Goal: Download file/media

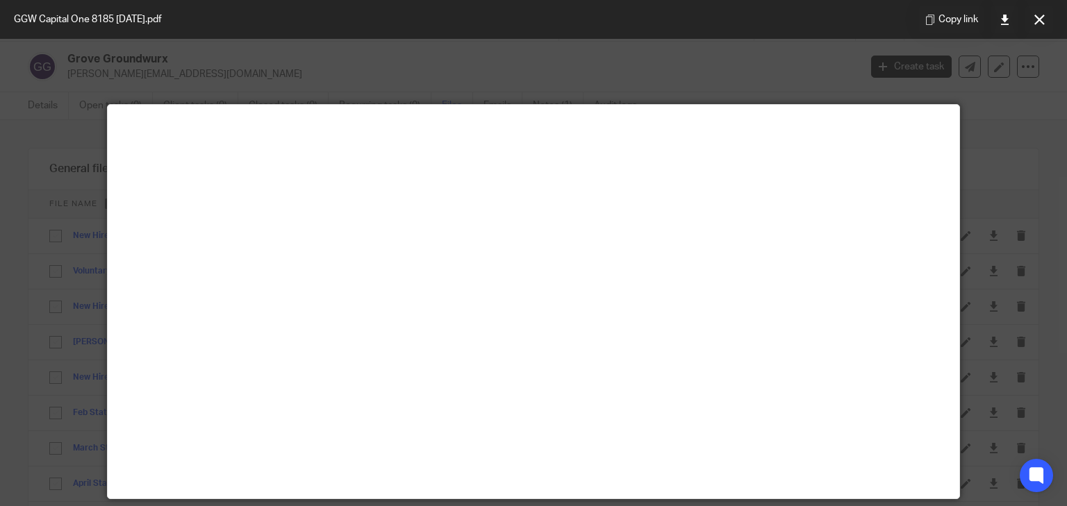
scroll to position [7402, 0]
click at [1042, 22] on icon at bounding box center [1039, 20] width 10 height 10
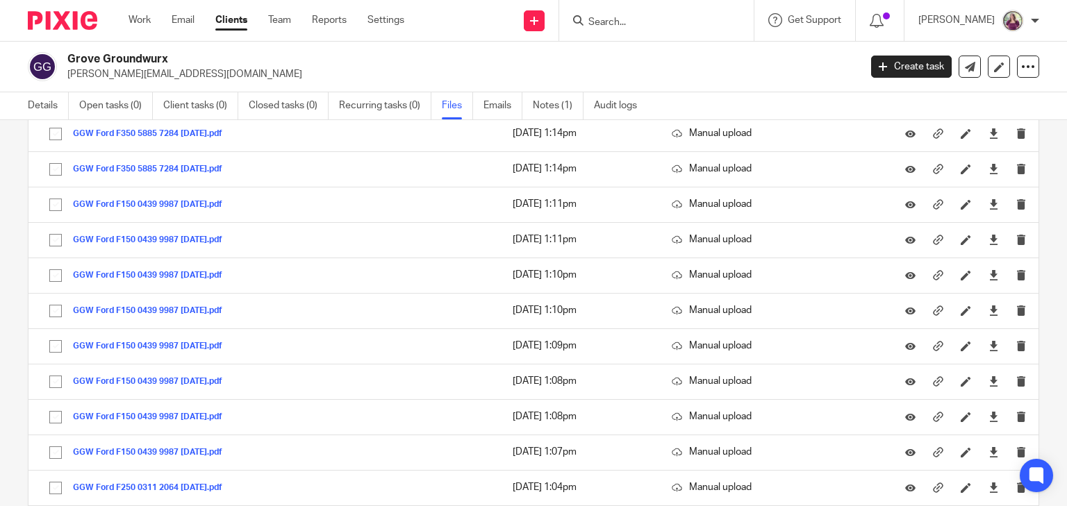
scroll to position [2679, 0]
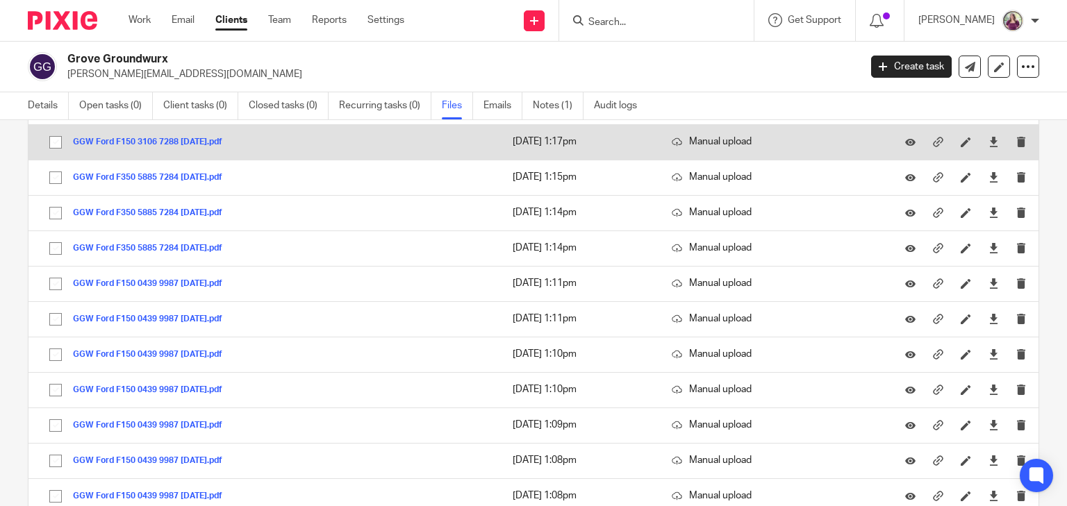
click at [233, 138] on button "GGW Ford F150 3106 7288 [DATE].pdf" at bounding box center [153, 143] width 160 height 10
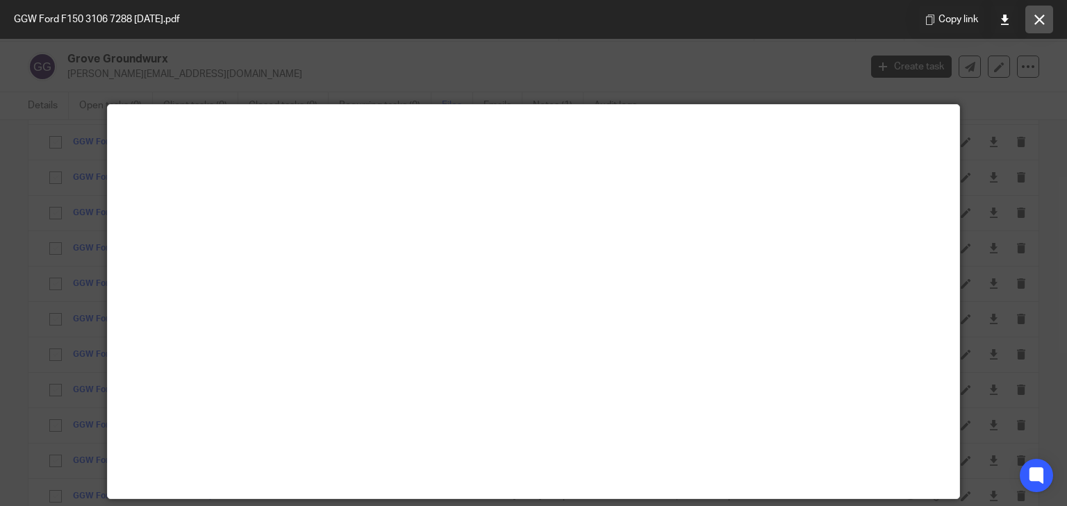
click at [1036, 28] on button at bounding box center [1039, 20] width 28 height 28
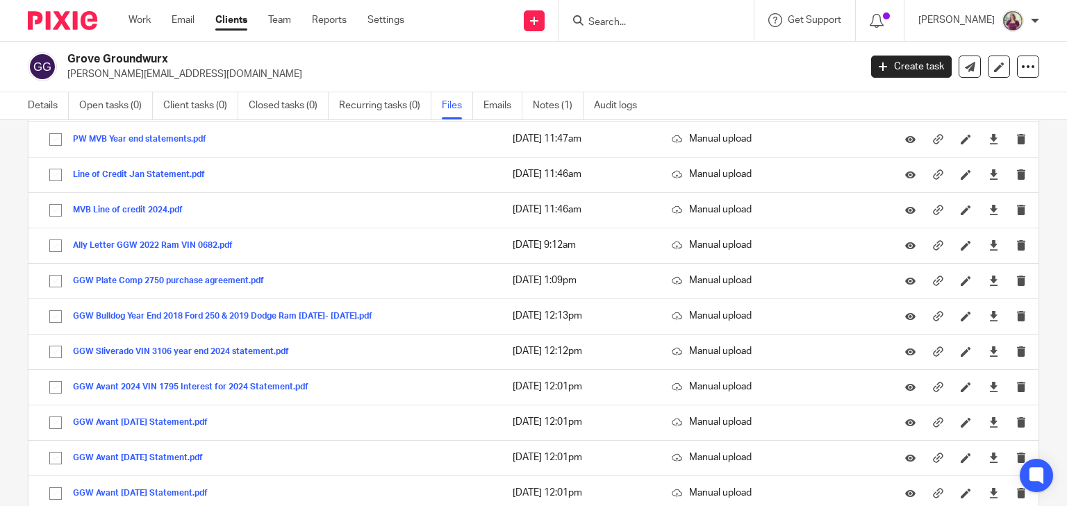
scroll to position [1017, 0]
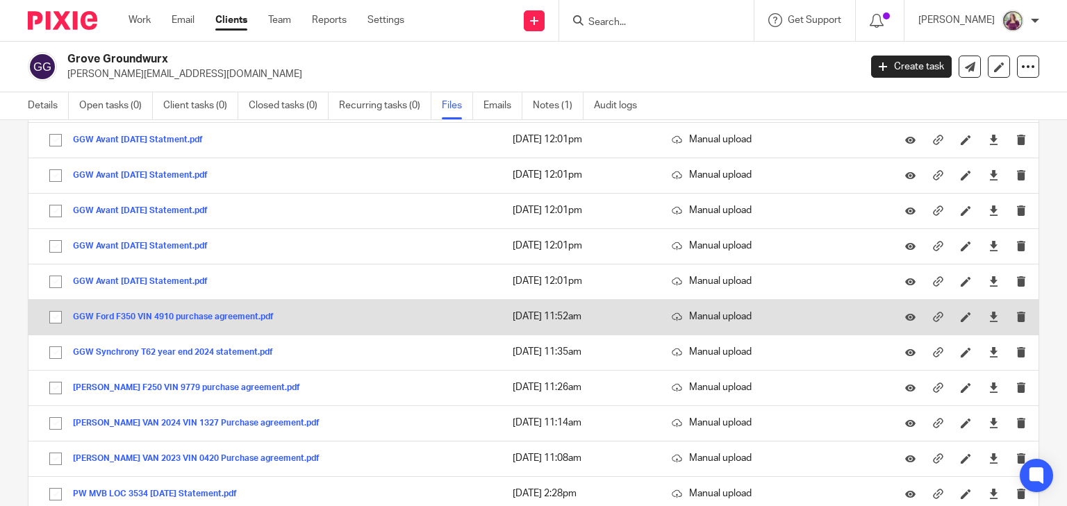
click at [226, 313] on button "GGW Ford F350 VIN 4910 purchase agreement.pdf" at bounding box center [178, 318] width 211 height 10
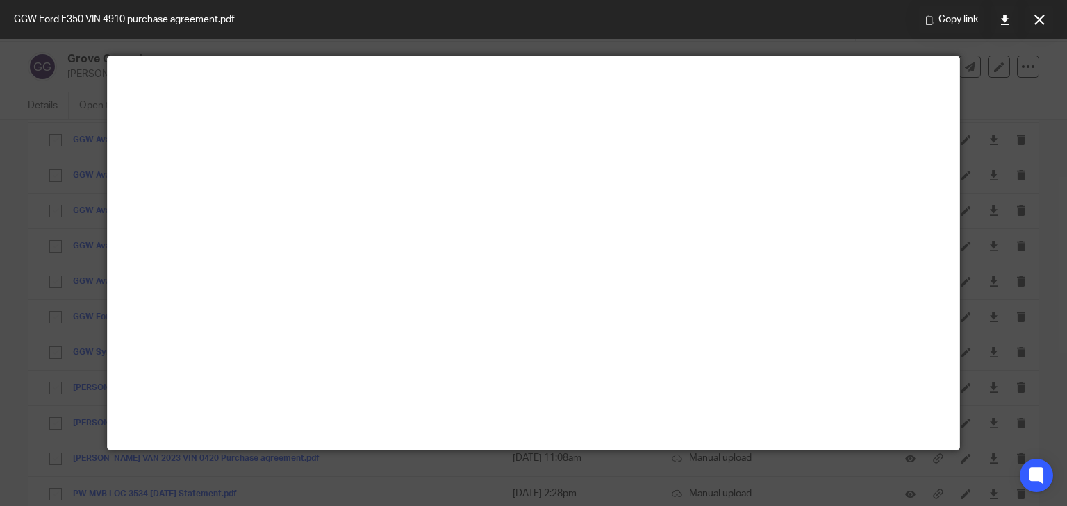
scroll to position [97, 0]
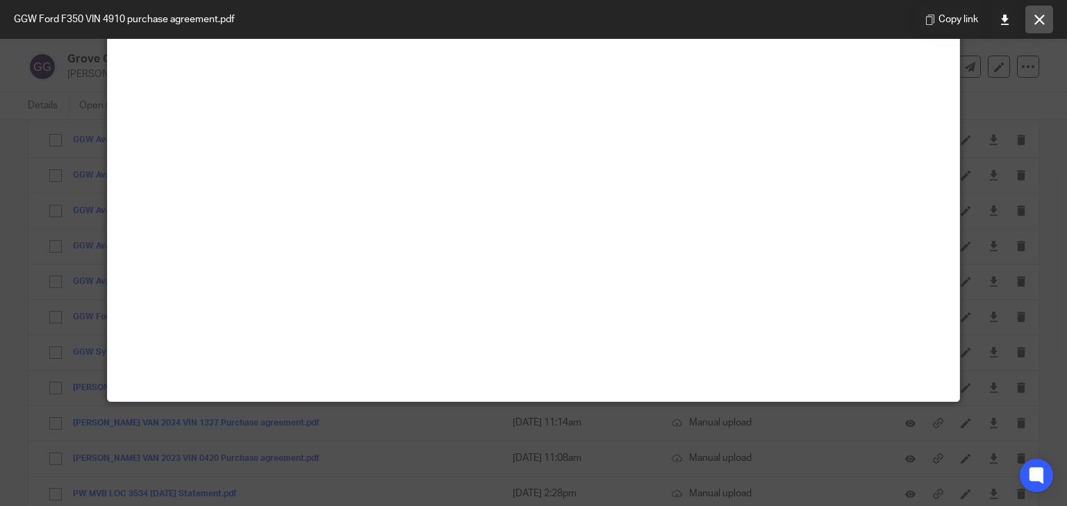
click at [1046, 22] on button at bounding box center [1039, 20] width 28 height 28
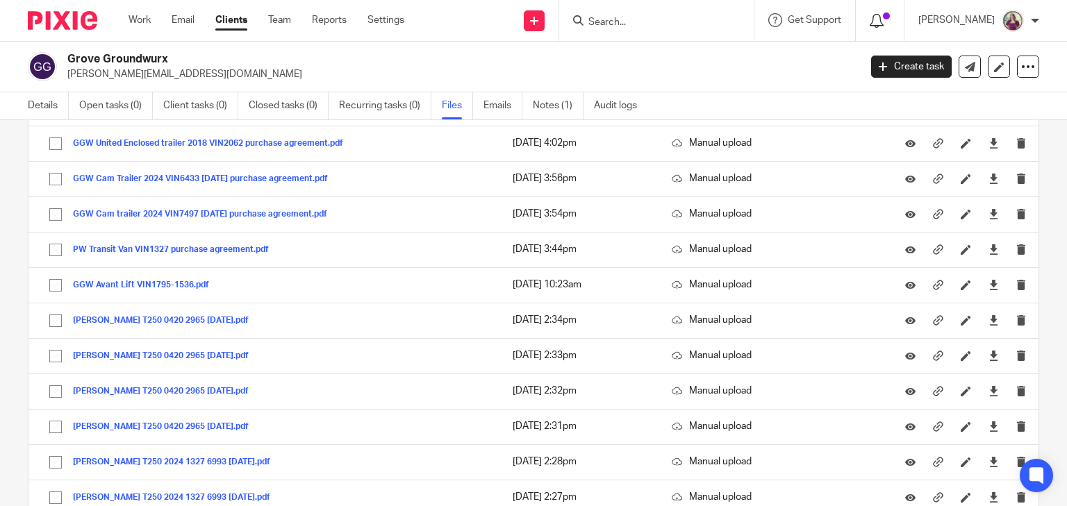
scroll to position [2039, 0]
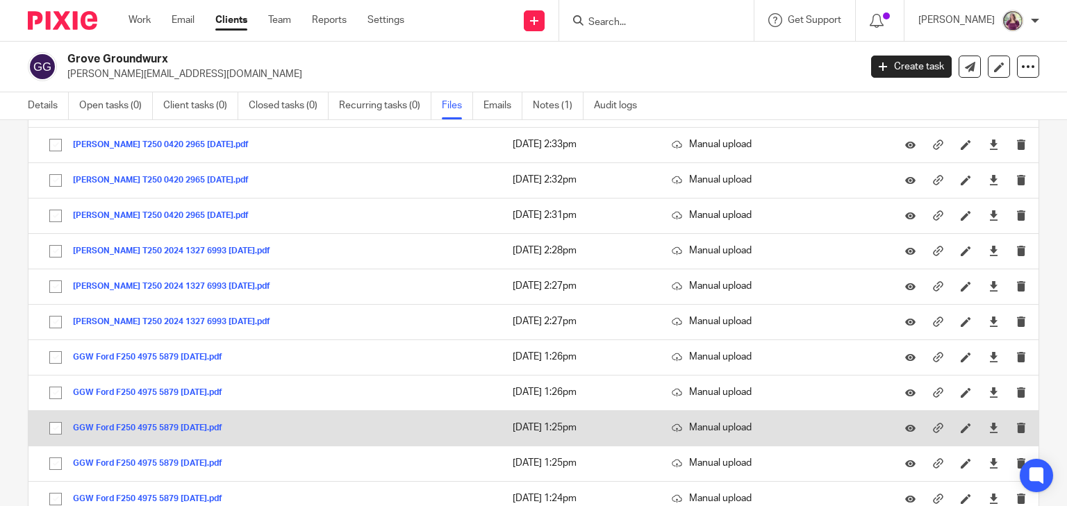
click at [233, 424] on button "GGW Ford F250 4975 5879 [DATE].pdf" at bounding box center [153, 429] width 160 height 10
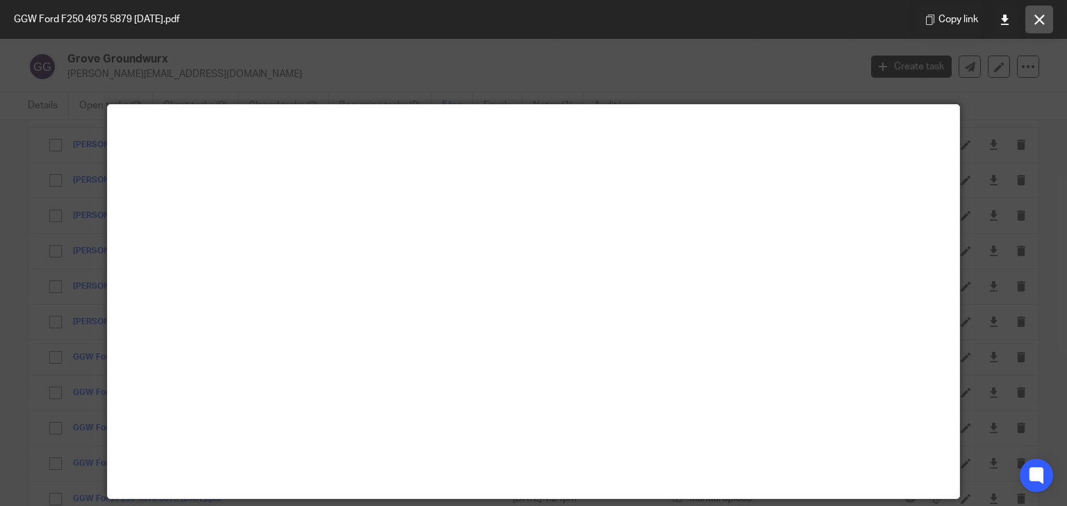
click at [1044, 20] on icon at bounding box center [1039, 20] width 10 height 10
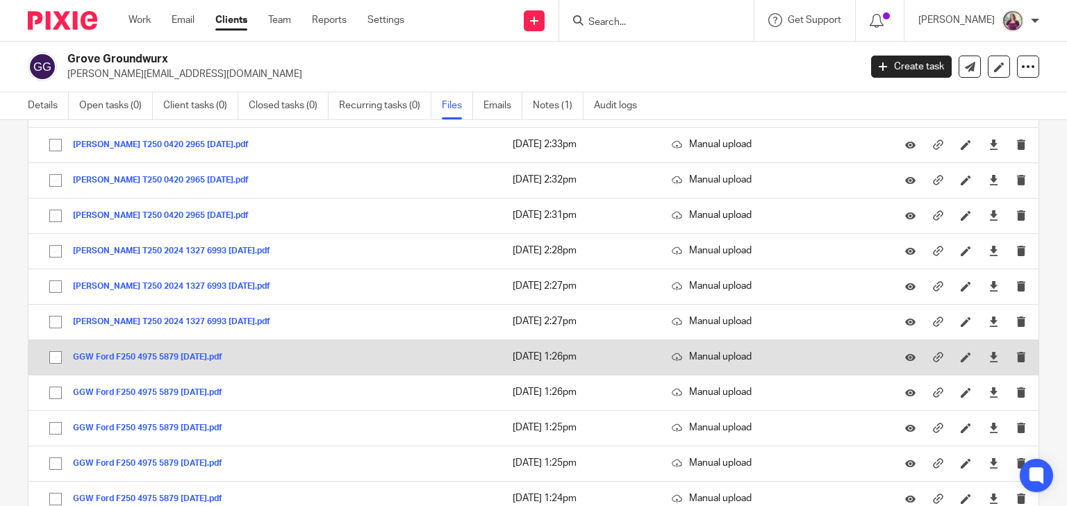
click at [233, 353] on button "GGW Ford F250 4975 5879 [DATE].pdf" at bounding box center [153, 358] width 160 height 10
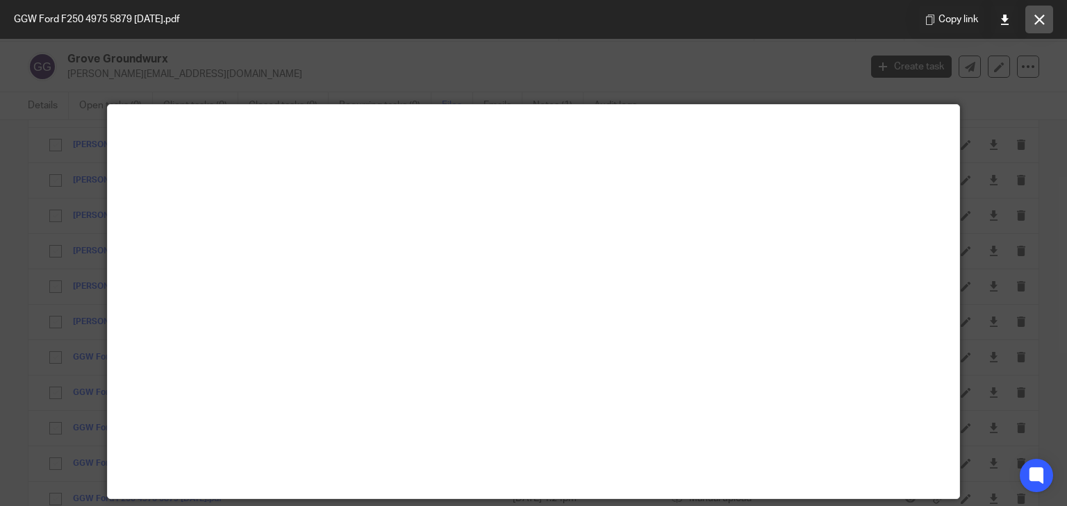
click at [1040, 23] on icon at bounding box center [1039, 20] width 10 height 10
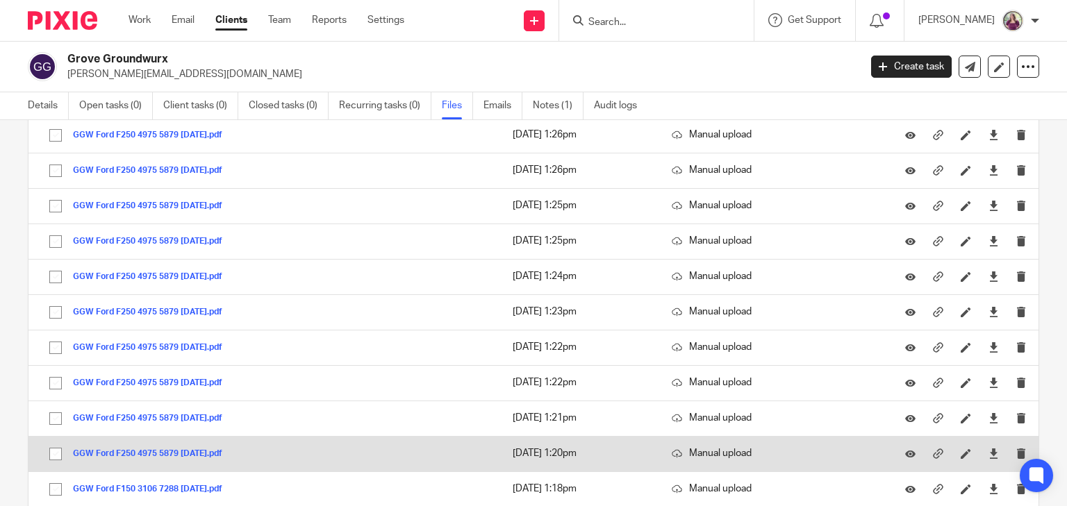
scroll to position [2317, 0]
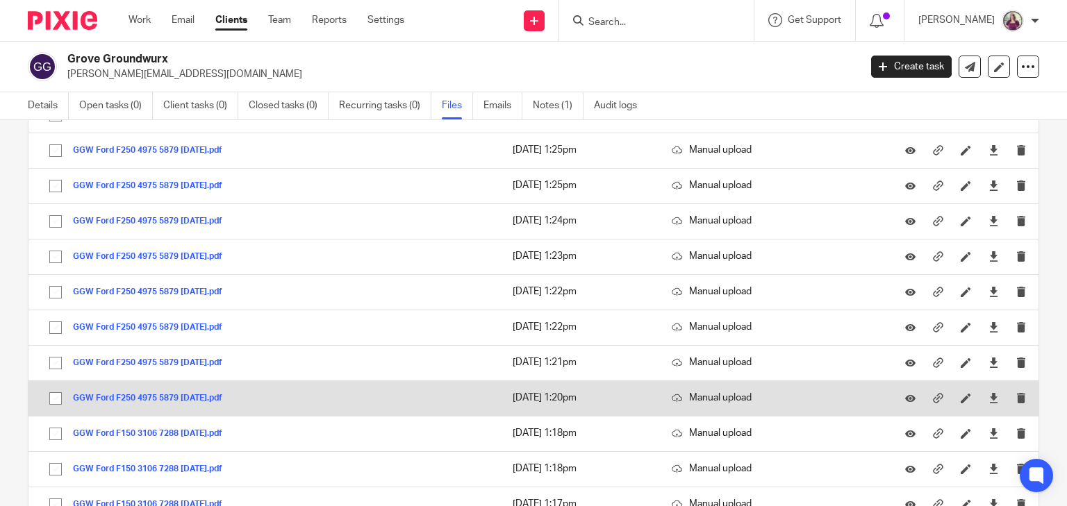
click at [203, 394] on button "GGW Ford F250 4975 5879 [DATE].pdf" at bounding box center [153, 399] width 160 height 10
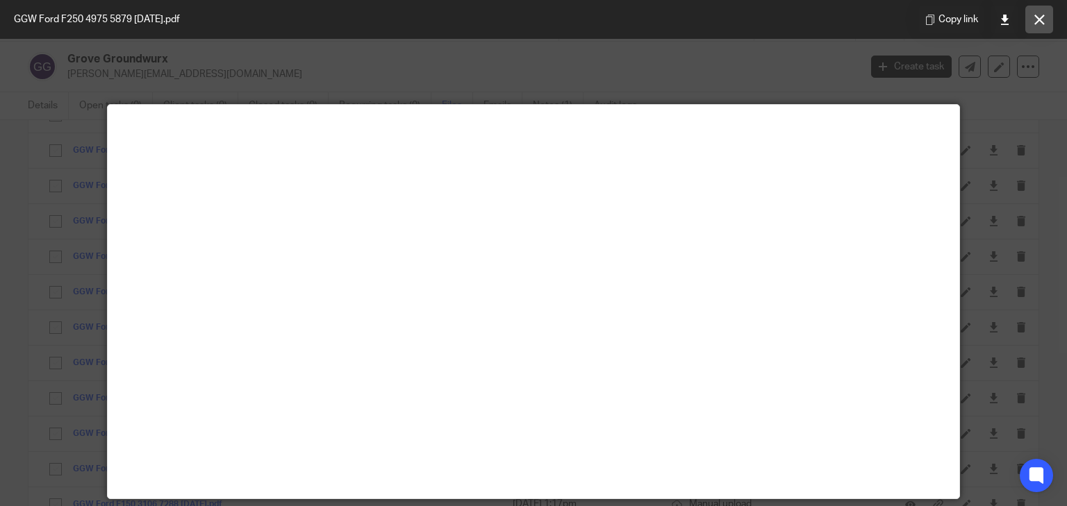
click at [1045, 23] on button at bounding box center [1039, 20] width 28 height 28
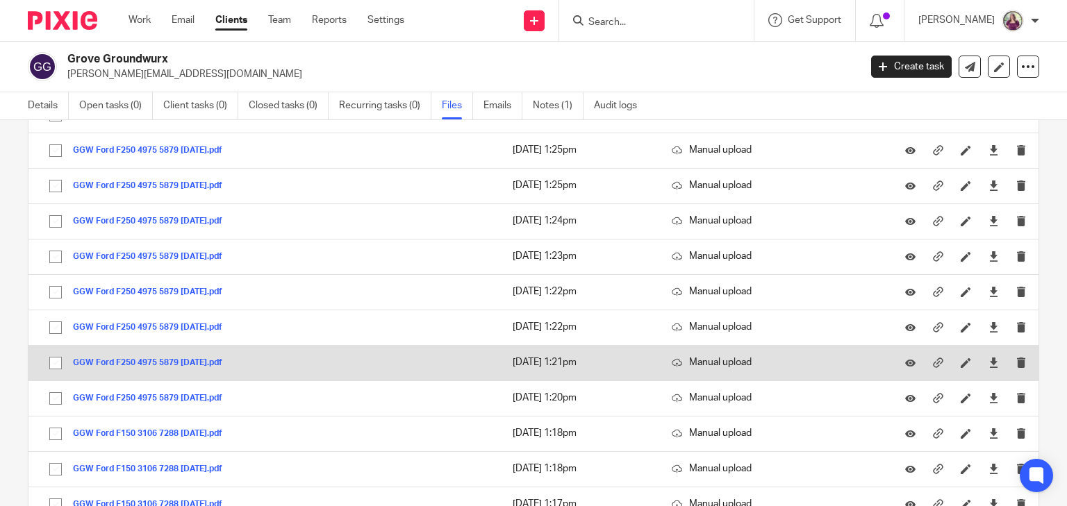
click at [221, 358] on button "GGW Ford F250 4975 5879 [DATE].pdf" at bounding box center [153, 363] width 160 height 10
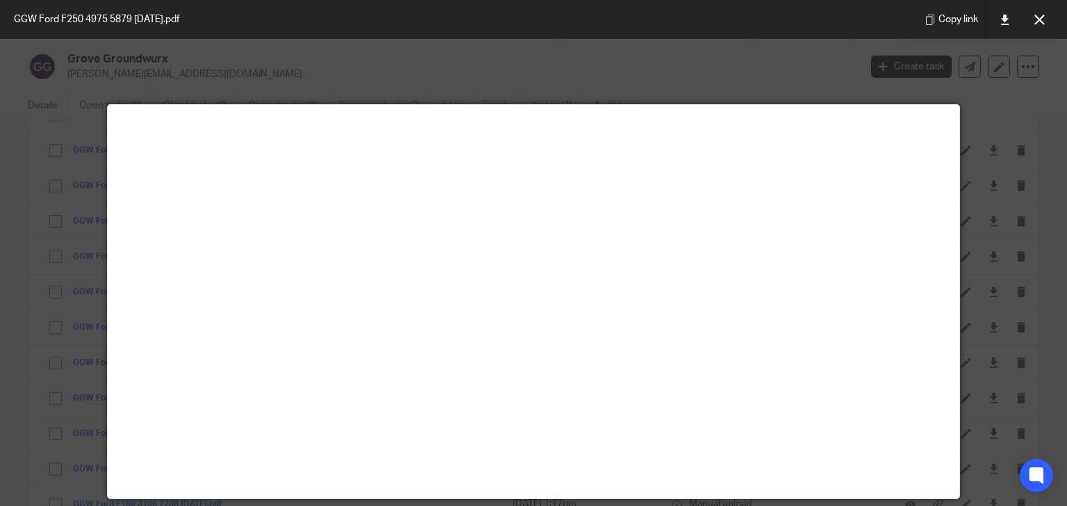
drag, startPoint x: 1036, startPoint y: 18, endPoint x: 1018, endPoint y: 47, distance: 33.7
click at [1036, 18] on icon at bounding box center [1039, 20] width 10 height 10
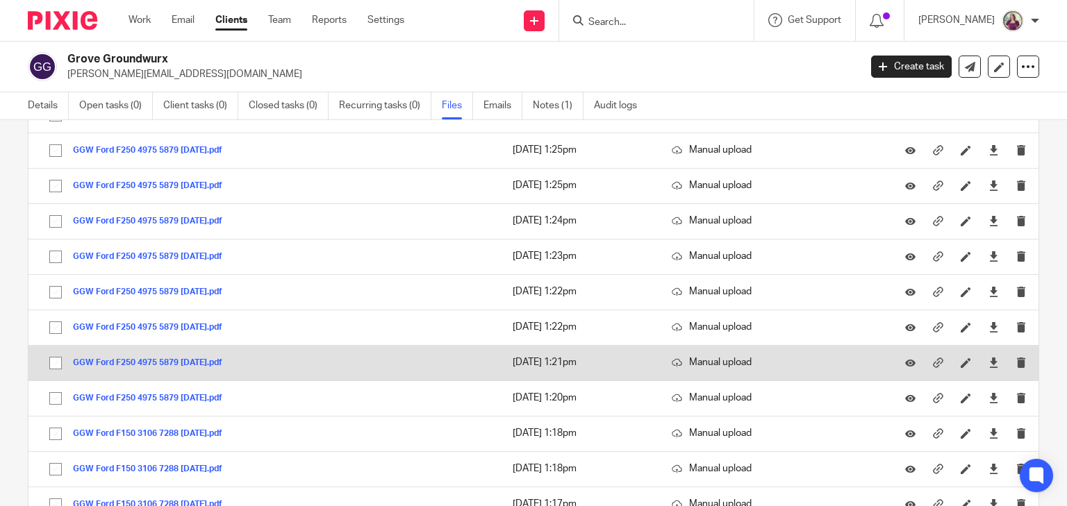
click at [221, 358] on button "GGW Ford F250 4975 5879 [DATE].pdf" at bounding box center [153, 363] width 160 height 10
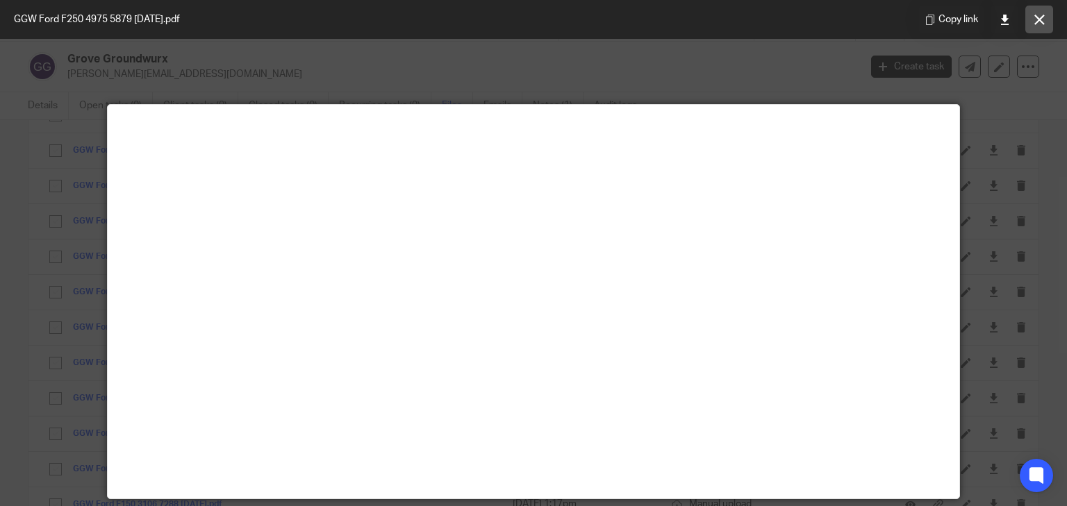
click at [1029, 22] on button at bounding box center [1039, 20] width 28 height 28
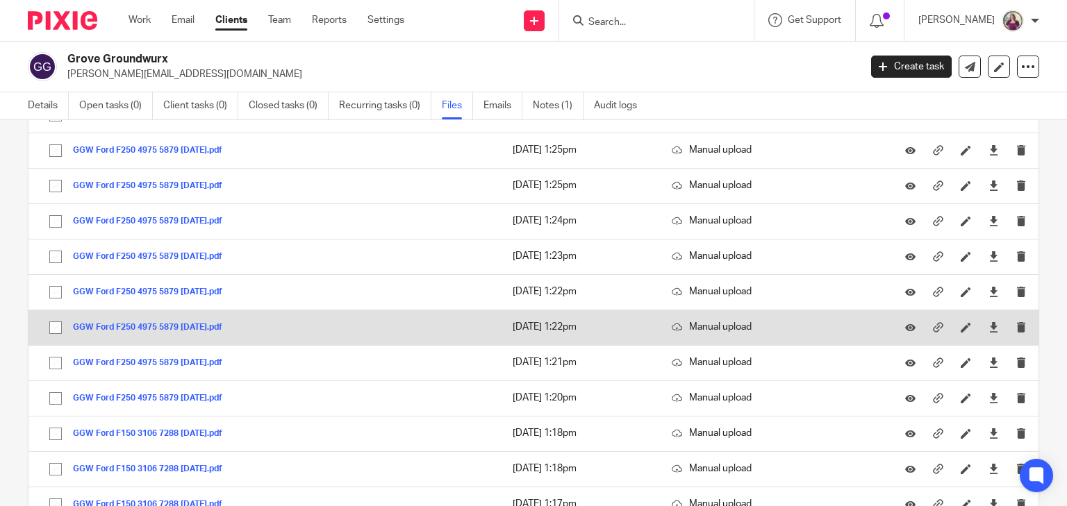
click at [228, 323] on button "GGW Ford F250 4975 5879 [DATE].pdf" at bounding box center [153, 328] width 160 height 10
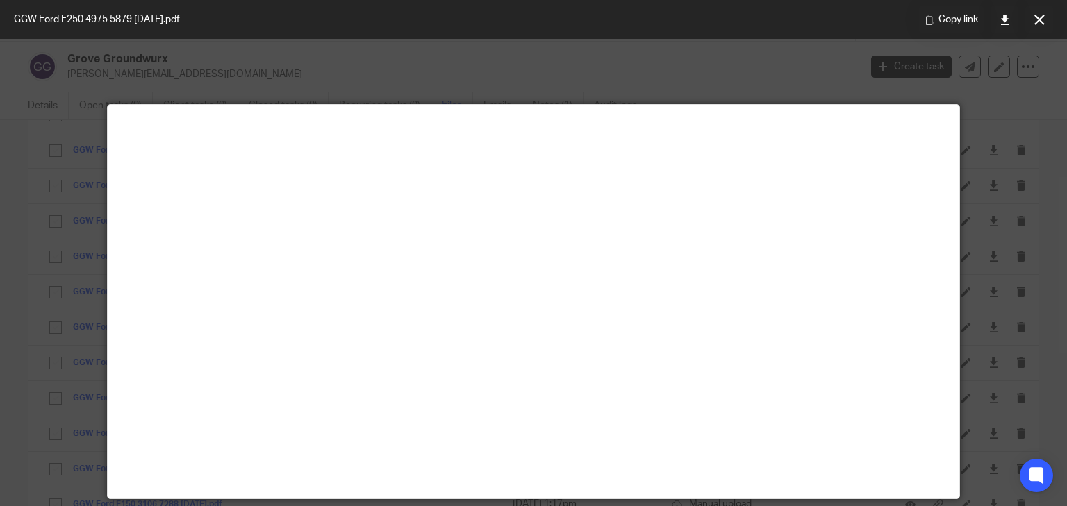
click at [1038, 20] on icon at bounding box center [1039, 20] width 10 height 10
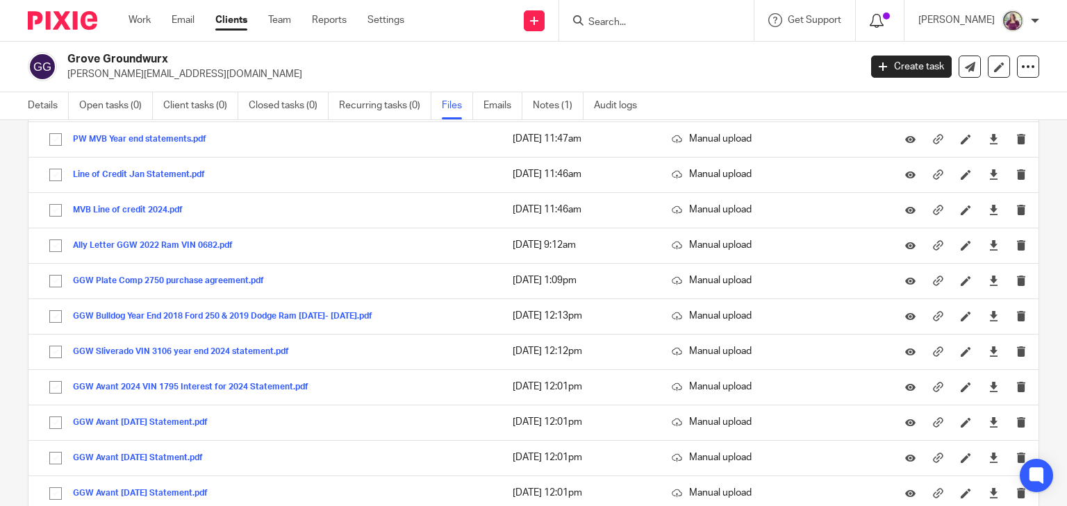
scroll to position [1017, 0]
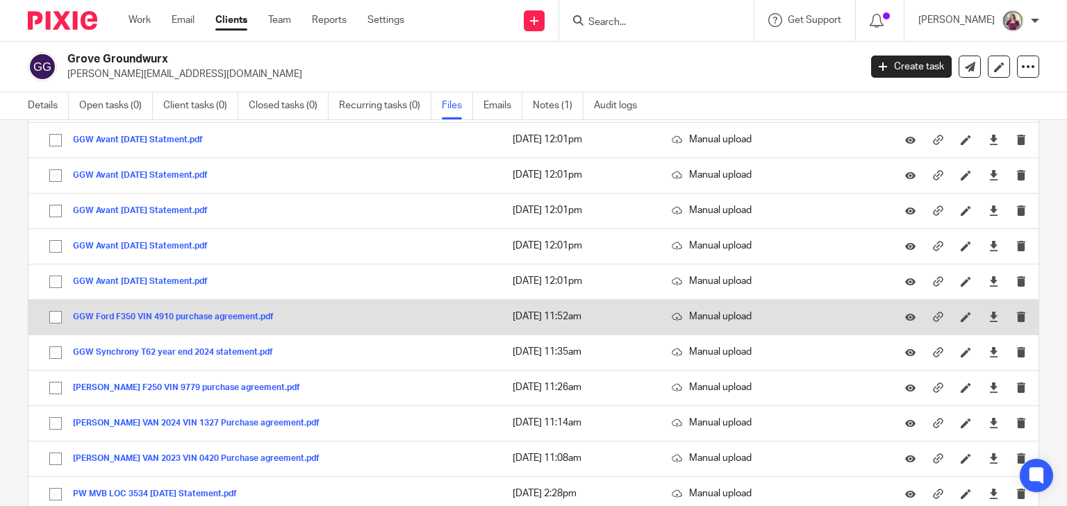
click at [162, 313] on button "GGW Ford F350 VIN 4910 purchase agreement.pdf" at bounding box center [178, 318] width 211 height 10
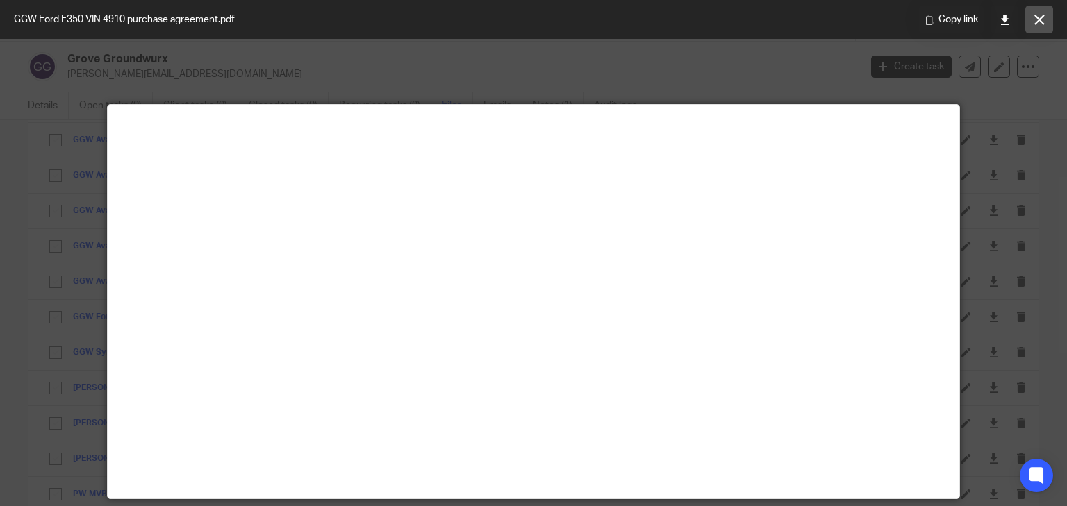
click at [1038, 20] on icon at bounding box center [1039, 20] width 10 height 10
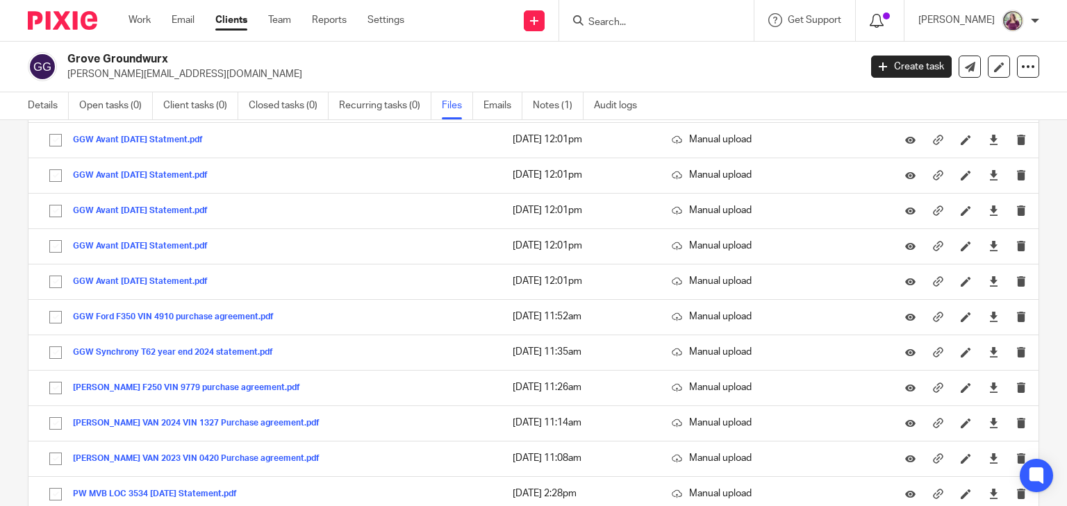
scroll to position [1581, 0]
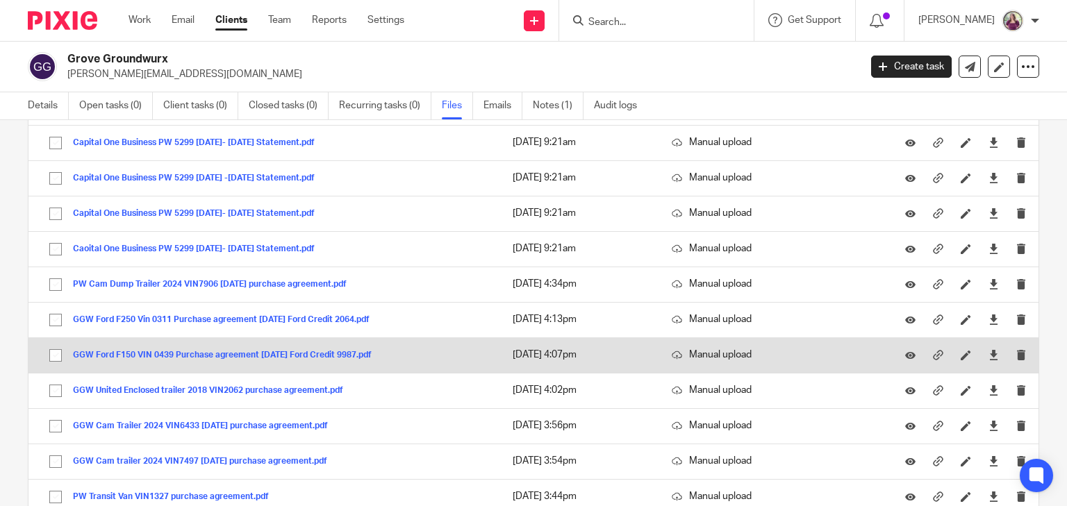
click at [353, 351] on button "GGW Ford F150 VIN 0439 Purchase agreement [DATE] Ford Credit 9987.pdf" at bounding box center [227, 356] width 309 height 10
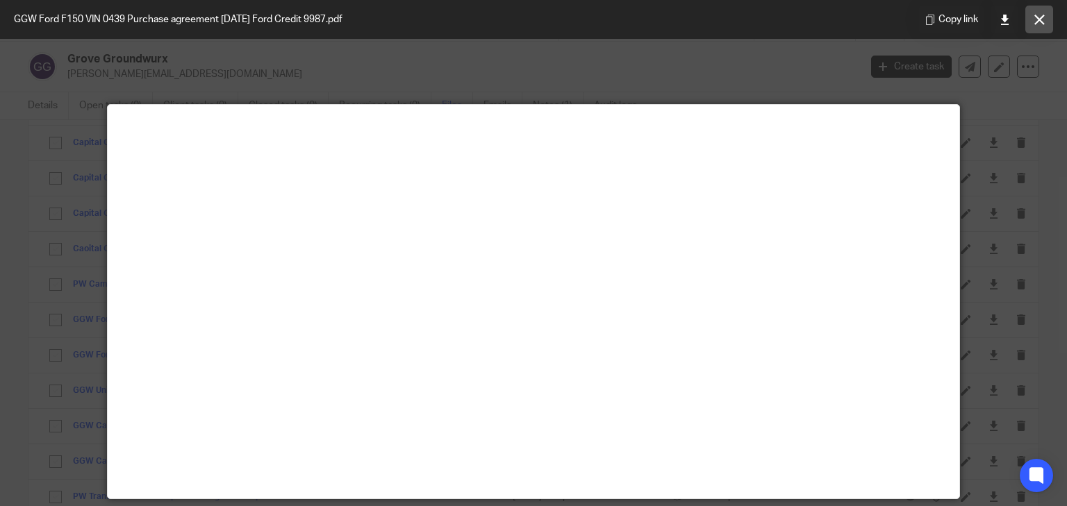
click at [1034, 19] on icon at bounding box center [1039, 20] width 10 height 10
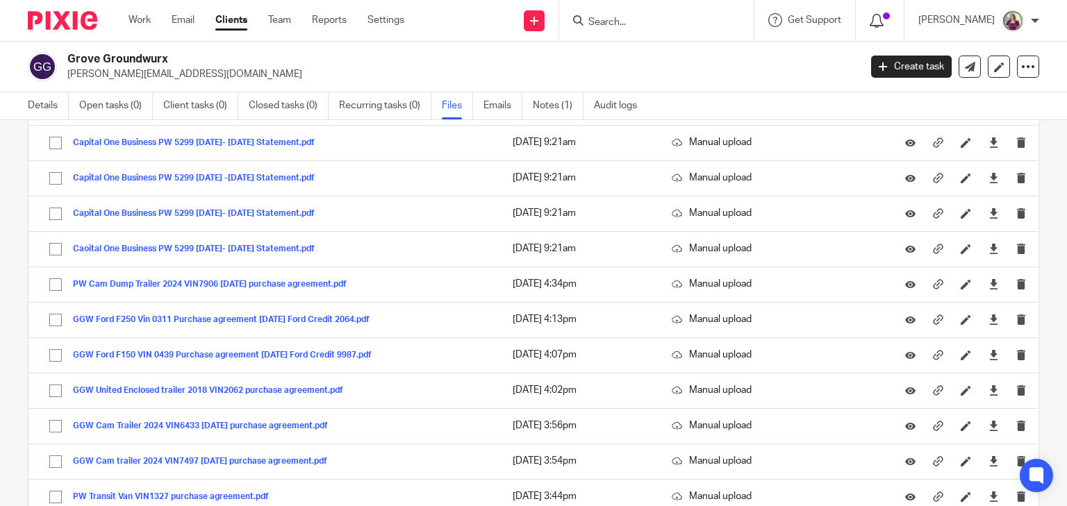
scroll to position [1158, 0]
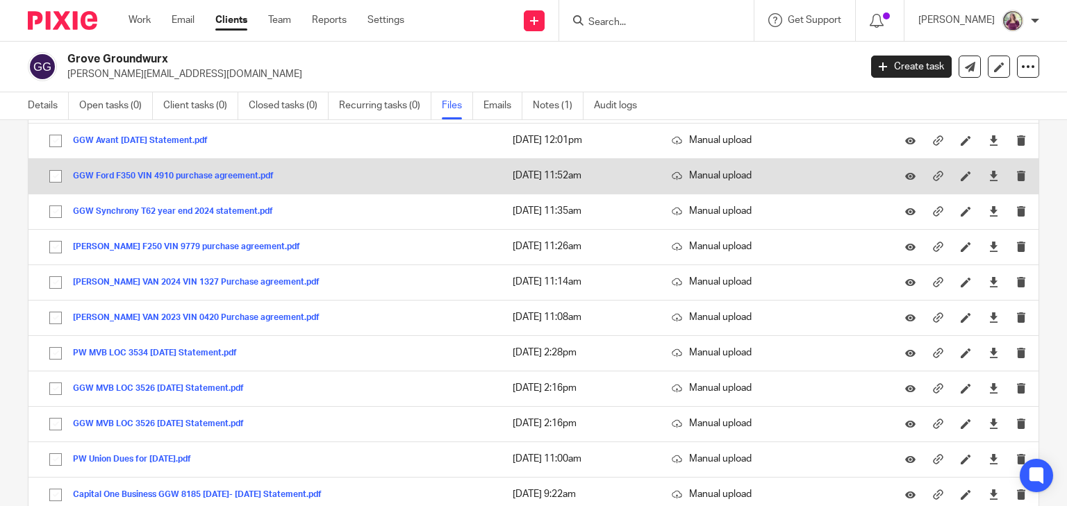
click at [222, 173] on button "GGW Ford F350 VIN 4910 purchase agreement.pdf" at bounding box center [178, 177] width 211 height 10
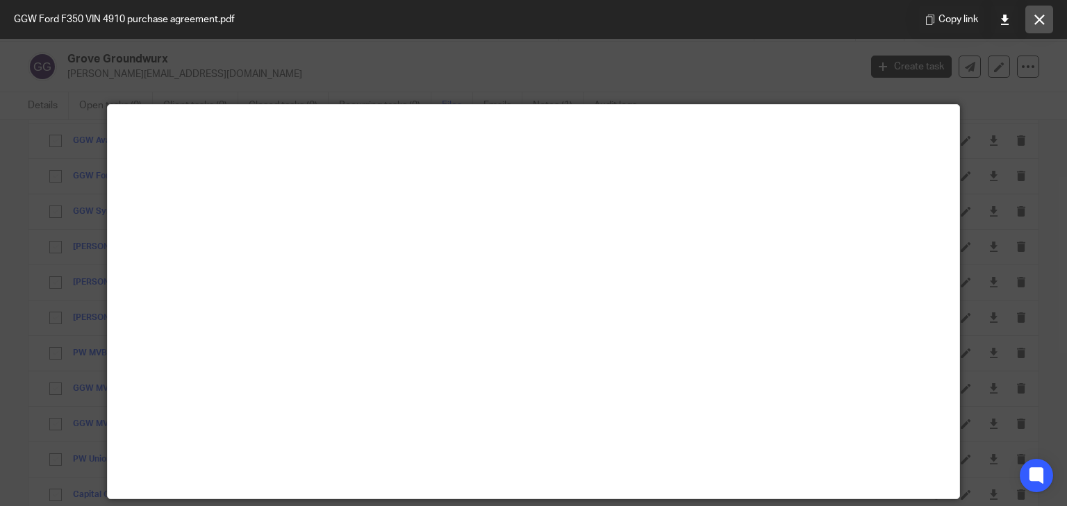
click at [1034, 22] on icon at bounding box center [1039, 20] width 10 height 10
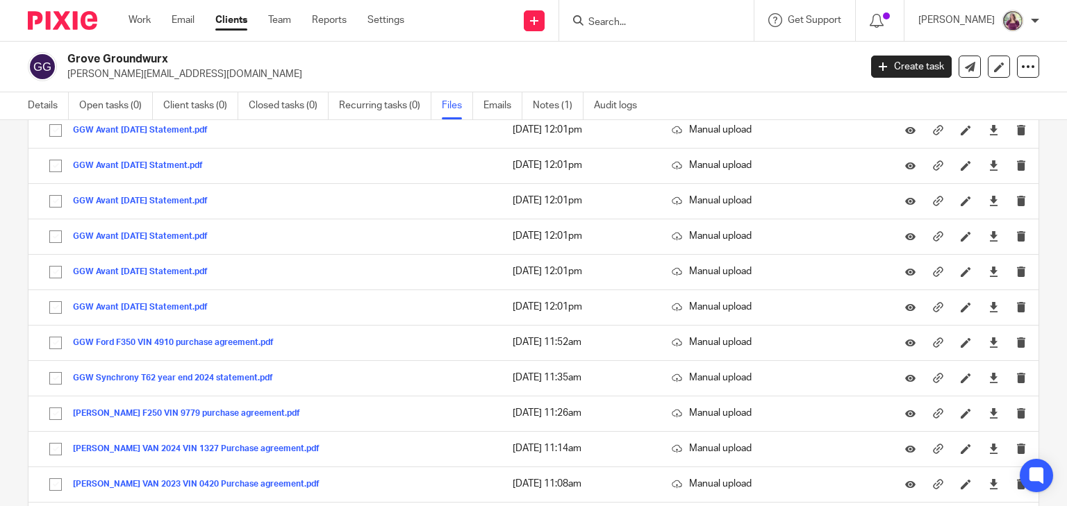
scroll to position [1581, 0]
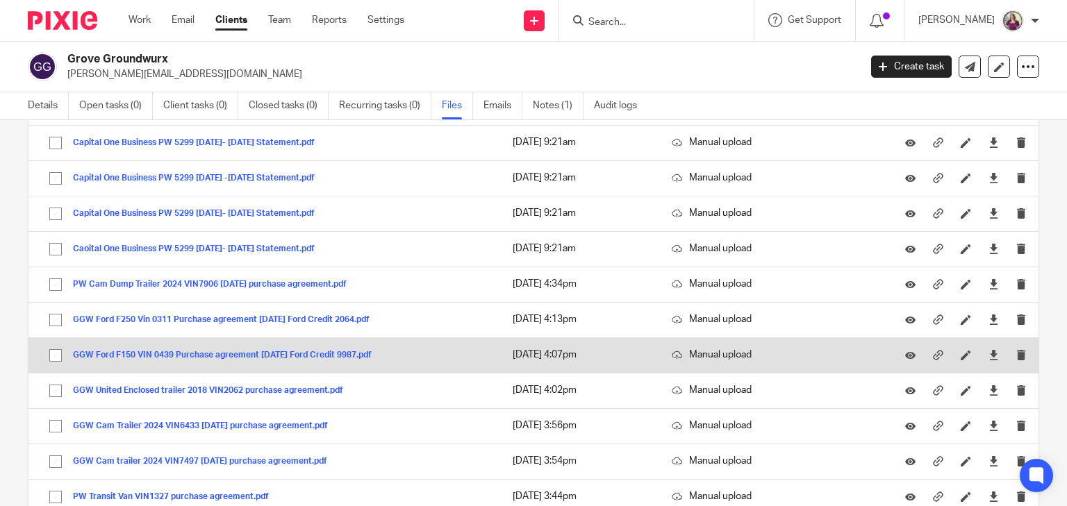
click at [259, 351] on button "GGW Ford F150 VIN 0439 Purchase agreement [DATE] Ford Credit 9987.pdf" at bounding box center [227, 356] width 309 height 10
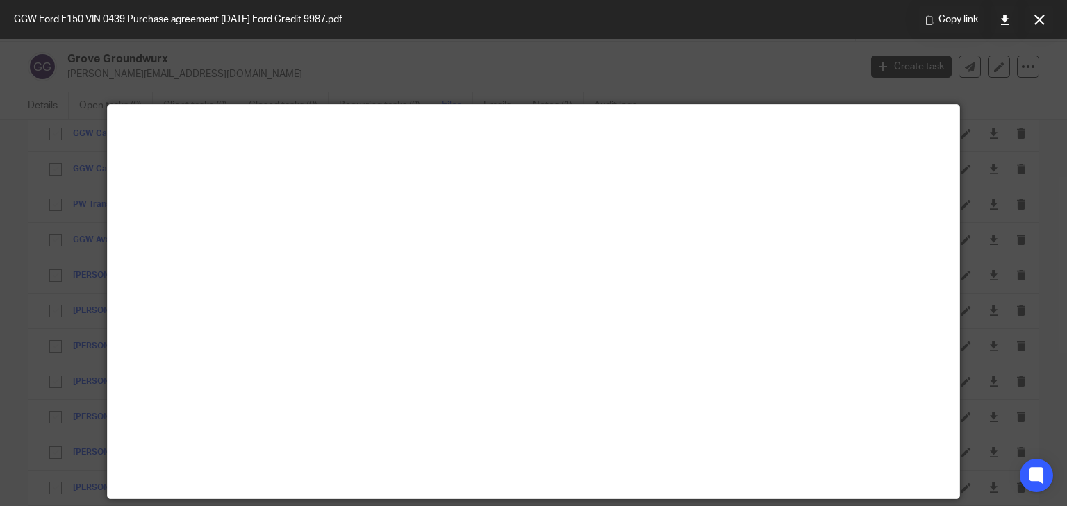
scroll to position [1919, 0]
click at [1005, 17] on icon at bounding box center [1004, 20] width 10 height 10
click at [1035, 22] on icon at bounding box center [1039, 20] width 10 height 10
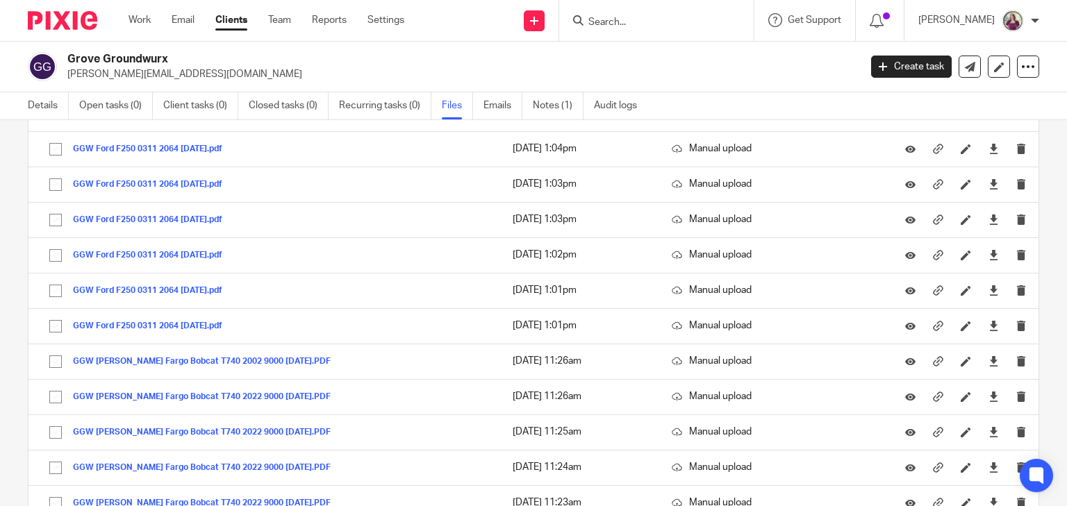
scroll to position [2886, 0]
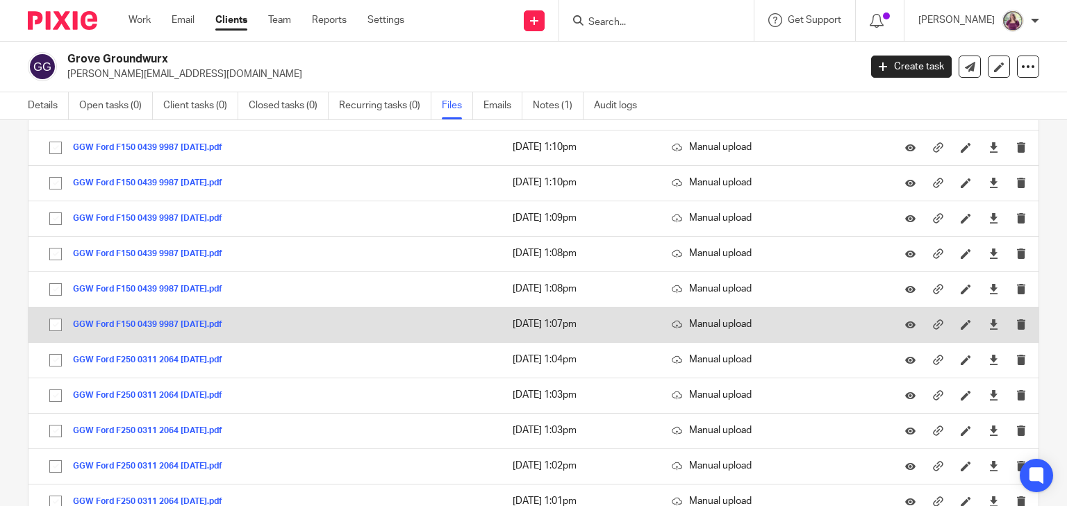
click at [218, 320] on button "GGW Ford F150 0439 9987 [DATE].pdf" at bounding box center [153, 325] width 160 height 10
